Goal: Information Seeking & Learning: Learn about a topic

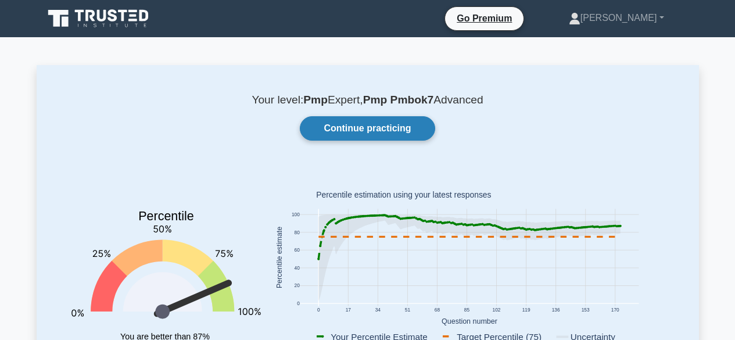
drag, startPoint x: 0, startPoint y: 0, endPoint x: 394, endPoint y: 128, distance: 414.6
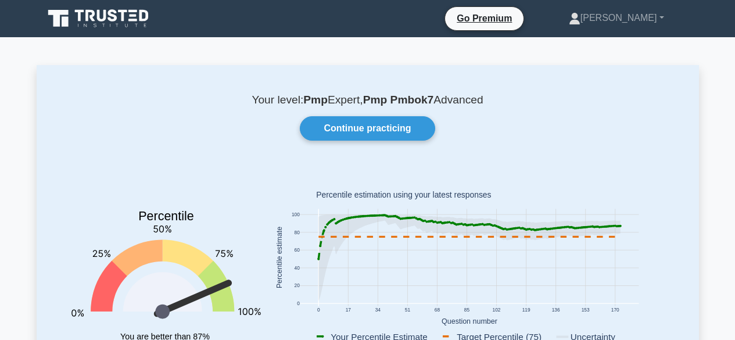
click at [300, 116] on link "Continue practicing" at bounding box center [367, 128] width 135 height 24
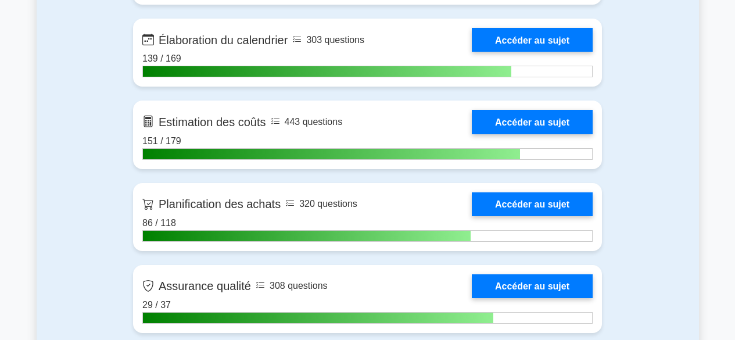
scroll to position [1755, 0]
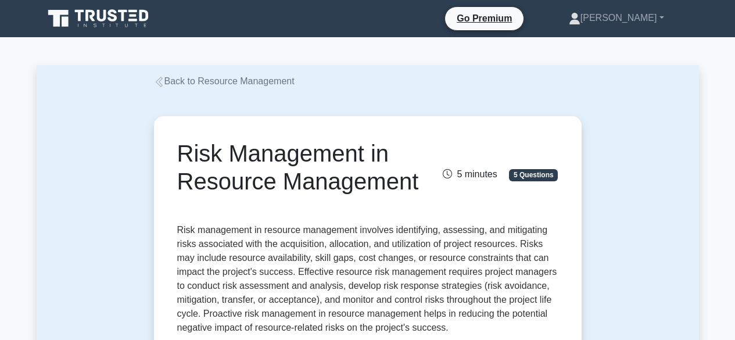
drag, startPoint x: 740, startPoint y: 53, endPoint x: 744, endPoint y: 42, distance: 11.6
